Goal: Task Accomplishment & Management: Manage account settings

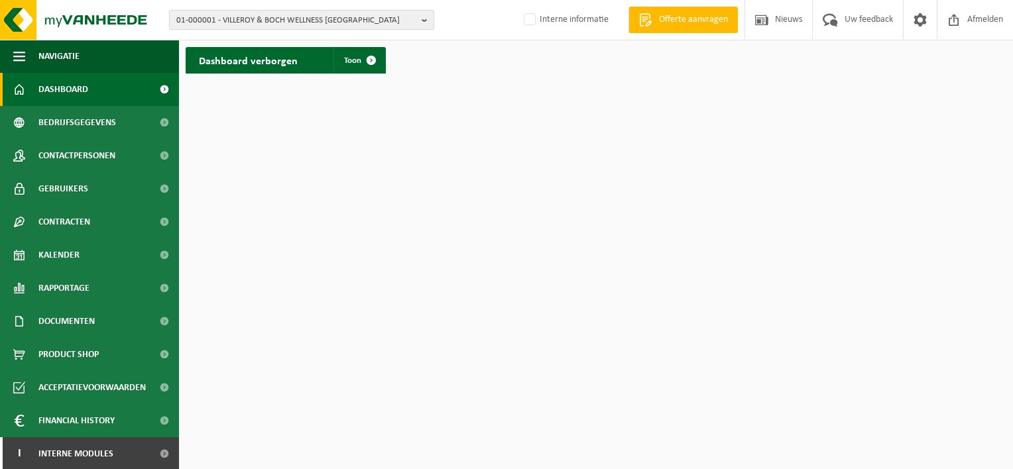
click at [427, 16] on b "button" at bounding box center [428, 20] width 12 height 19
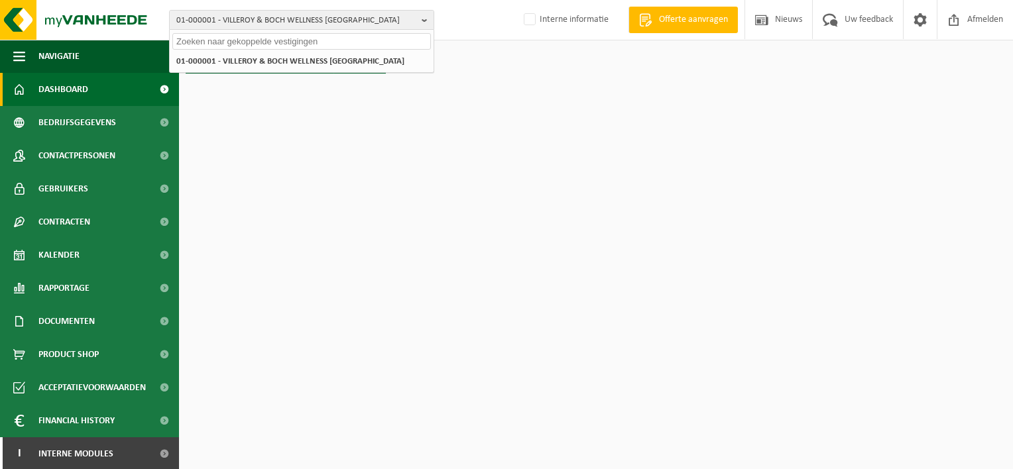
click at [196, 40] on input "text" at bounding box center [301, 41] width 259 height 17
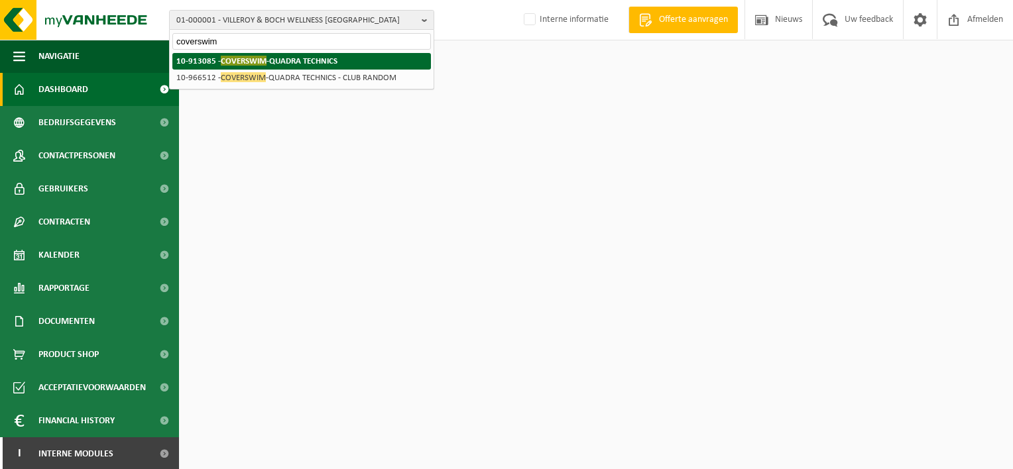
type input "coverswim"
click at [226, 64] on span "COVERSWIM" at bounding box center [244, 61] width 46 height 10
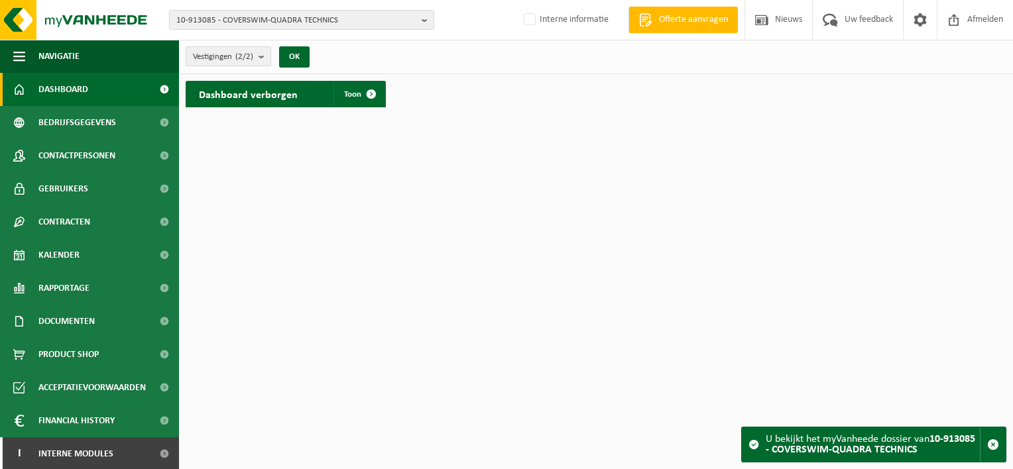
click at [266, 56] on b "submit" at bounding box center [265, 56] width 12 height 19
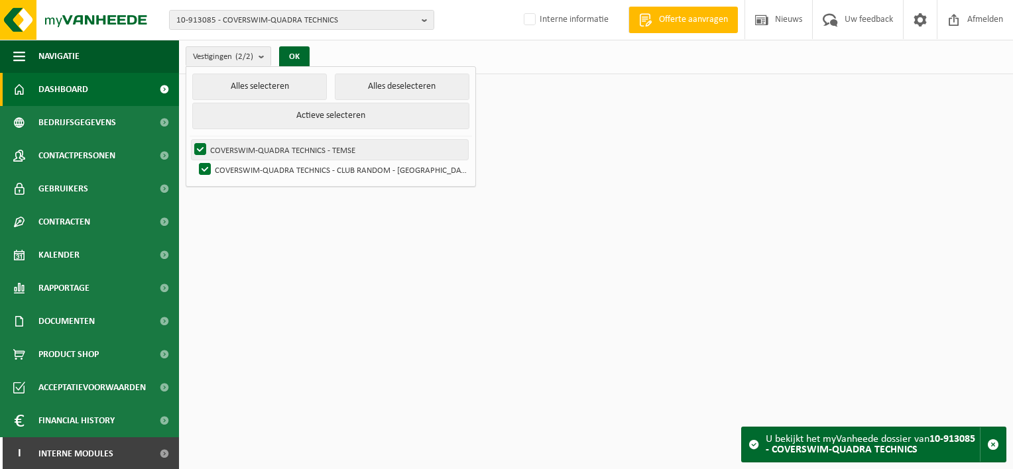
click at [271, 151] on label "COVERSWIM-QUADRA TECHNICS - TEMSE" at bounding box center [330, 150] width 276 height 20
click at [190, 140] on input "COVERSWIM-QUADRA TECHNICS - TEMSE" at bounding box center [189, 139] width 1 height 1
checkbox input "false"
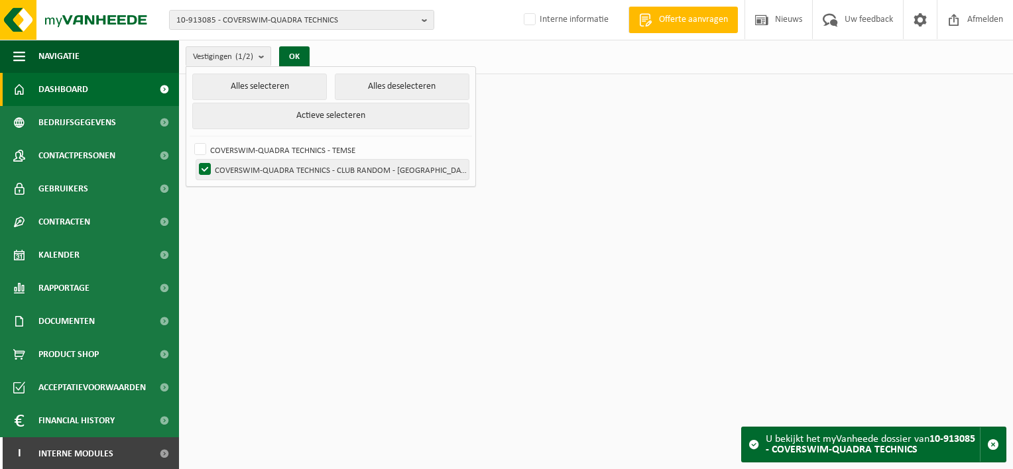
click at [206, 172] on label "COVERSWIM-QUADRA TECHNICS - CLUB RANDOM - [GEOGRAPHIC_DATA]" at bounding box center [332, 170] width 272 height 20
click at [194, 160] on input "COVERSWIM-QUADRA TECHNICS - CLUB RANDOM - [GEOGRAPHIC_DATA]" at bounding box center [194, 159] width 1 height 1
checkbox input "false"
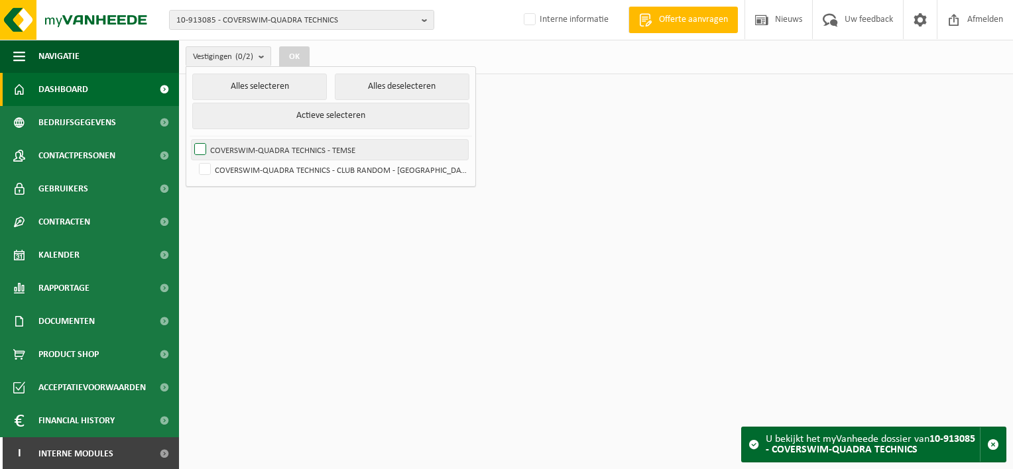
click at [196, 143] on label "COVERSWIM-QUADRA TECHNICS - TEMSE" at bounding box center [330, 150] width 276 height 20
click at [190, 140] on input "COVERSWIM-QUADRA TECHNICS - TEMSE" at bounding box center [189, 139] width 1 height 1
checkbox input "true"
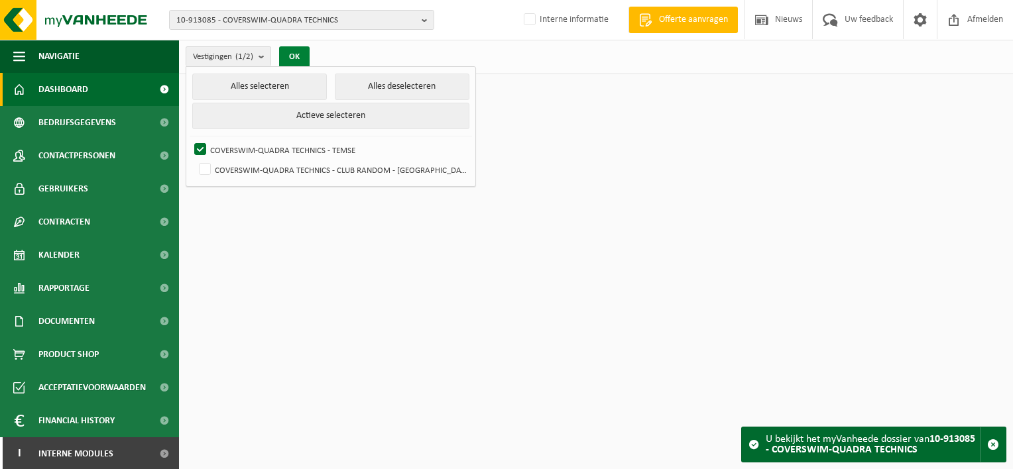
click at [294, 52] on button "OK" at bounding box center [294, 56] width 30 height 21
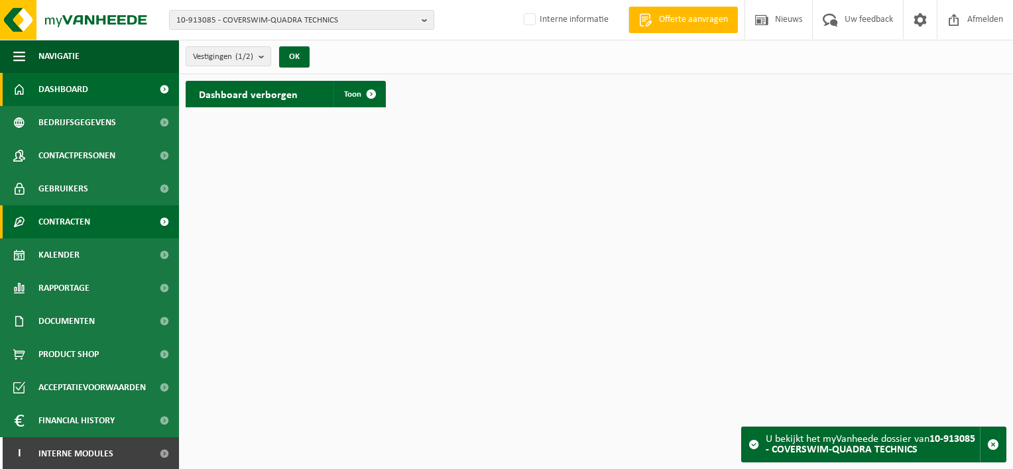
click at [60, 219] on span "Contracten" at bounding box center [64, 222] width 52 height 33
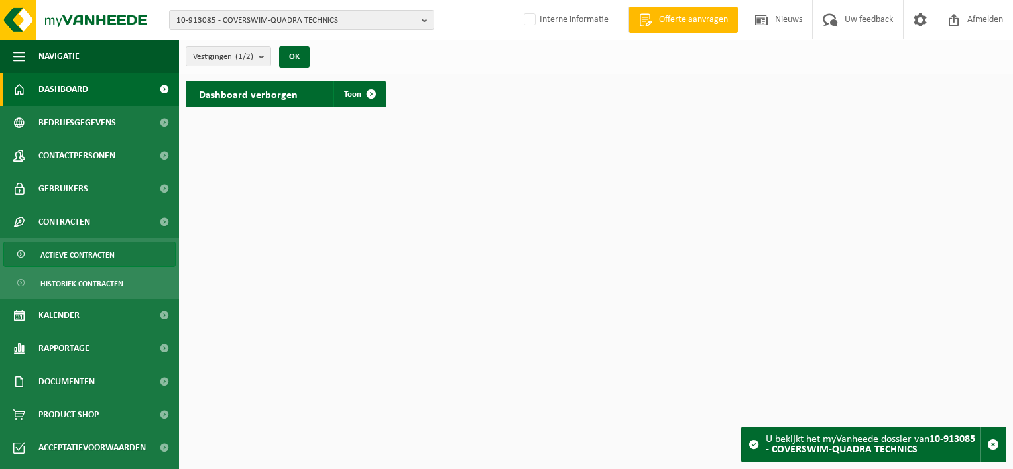
click at [66, 251] on span "Actieve contracten" at bounding box center [77, 255] width 74 height 25
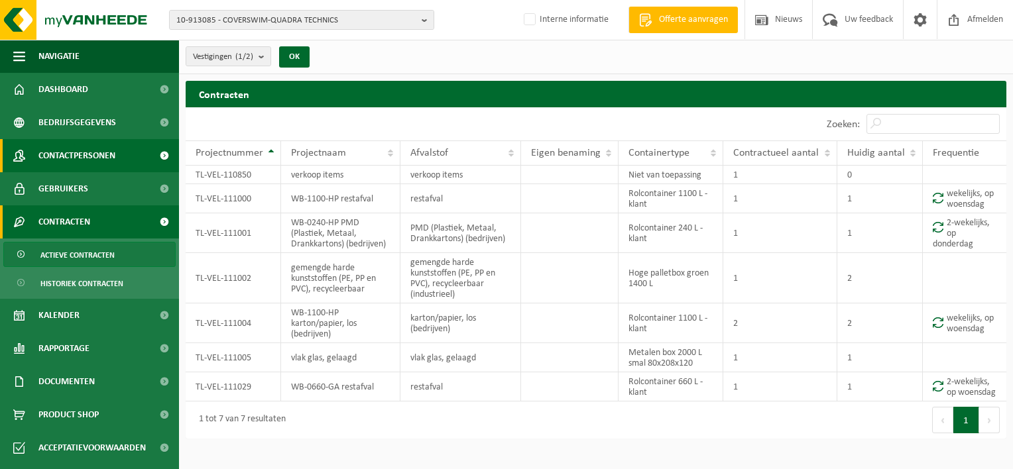
click at [109, 149] on span "Contactpersonen" at bounding box center [76, 155] width 77 height 33
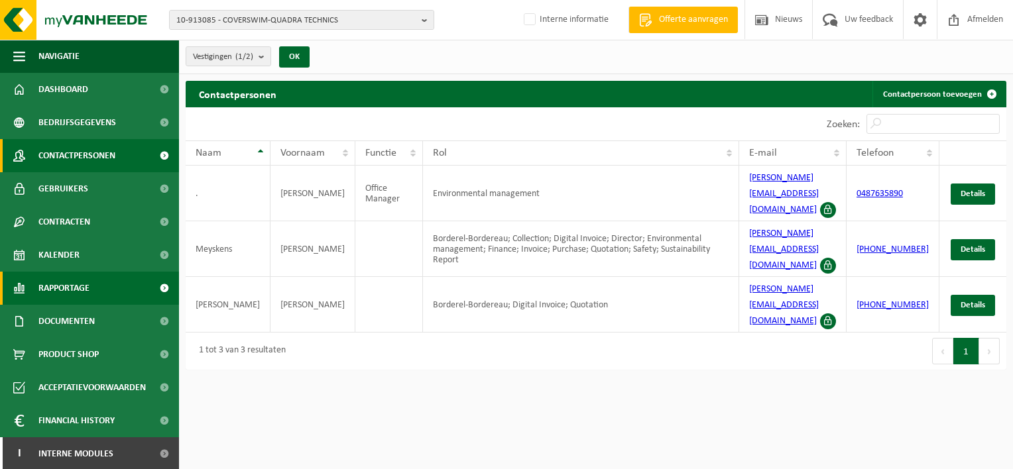
click at [61, 281] on span "Rapportage" at bounding box center [63, 288] width 51 height 33
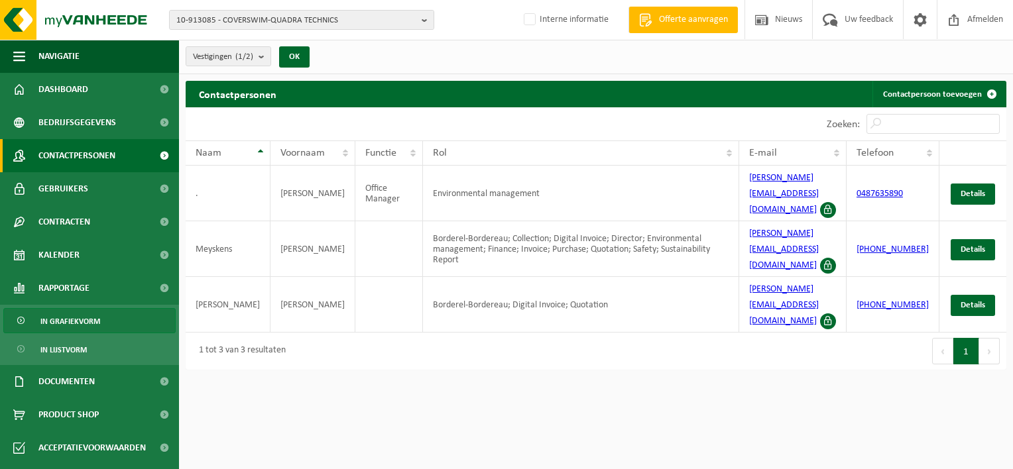
click at [70, 318] on span "In grafiekvorm" at bounding box center [70, 321] width 60 height 25
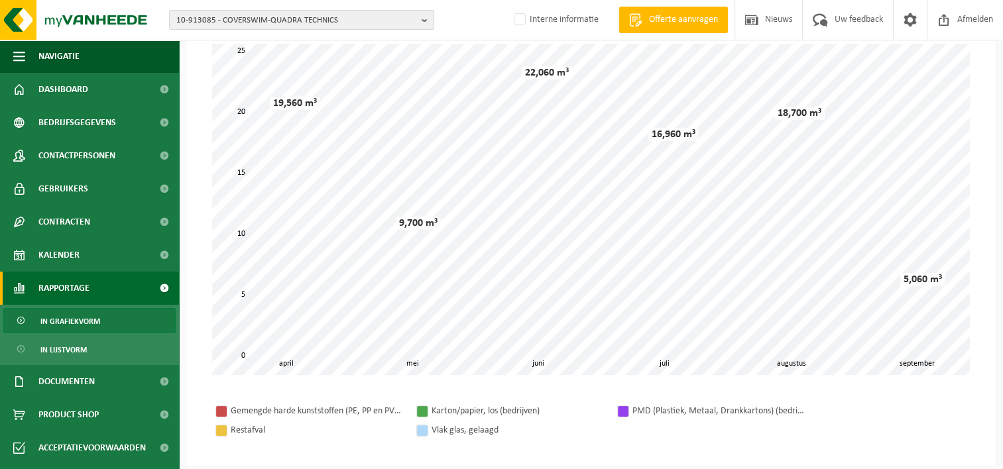
scroll to position [106, 0]
